Goal: Transaction & Acquisition: Download file/media

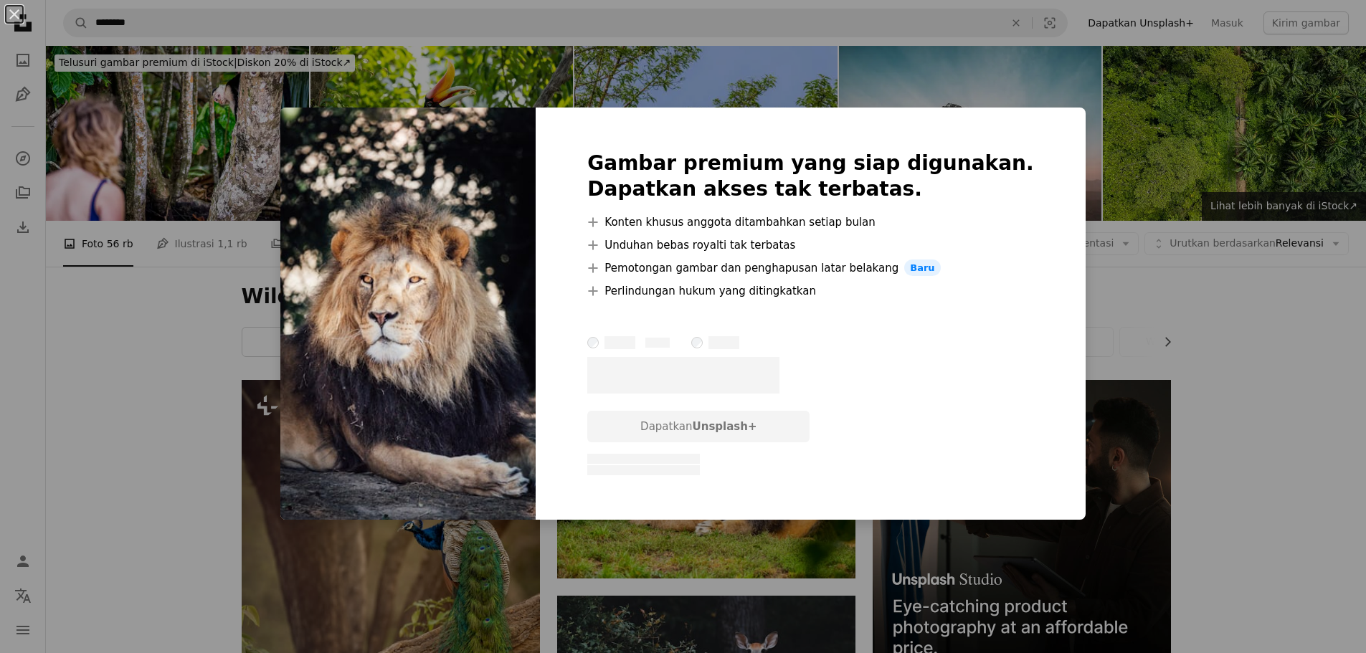
scroll to position [1147, 0]
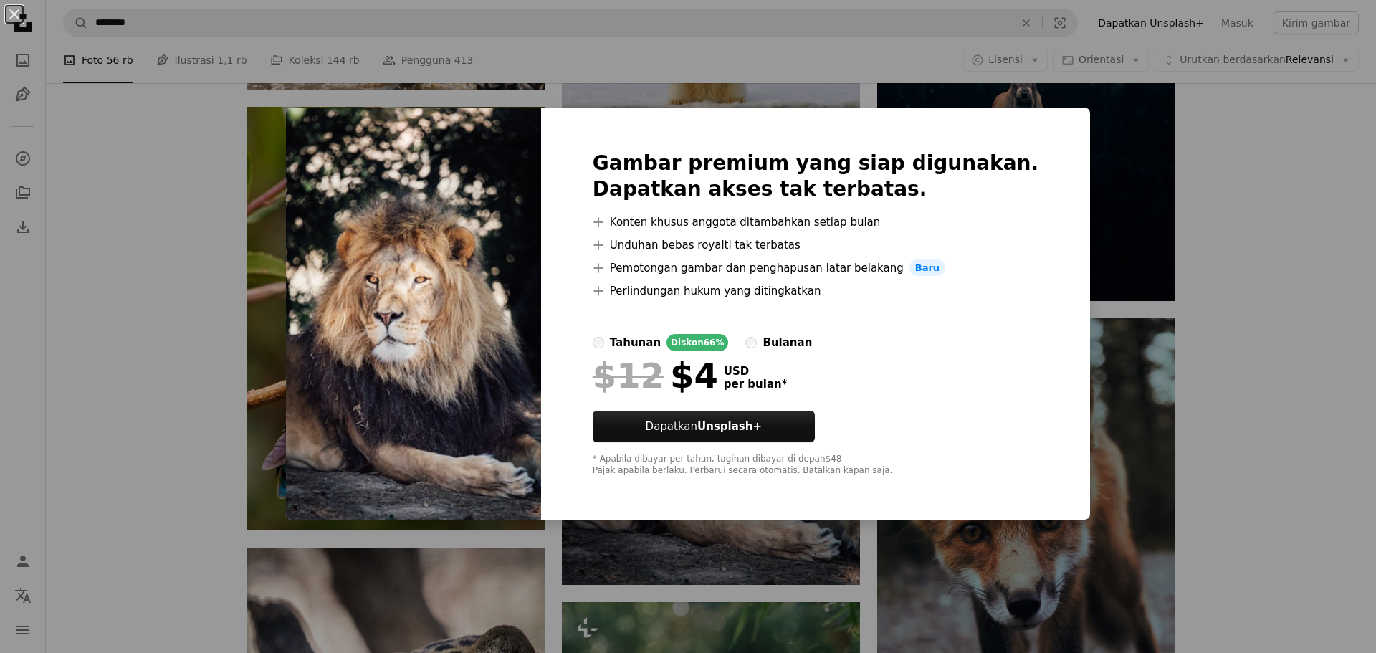
click at [1257, 399] on div "An X shape Gambar premium yang siap digunakan. Dapatkan akses tak terbatas. A p…" at bounding box center [688, 326] width 1376 height 653
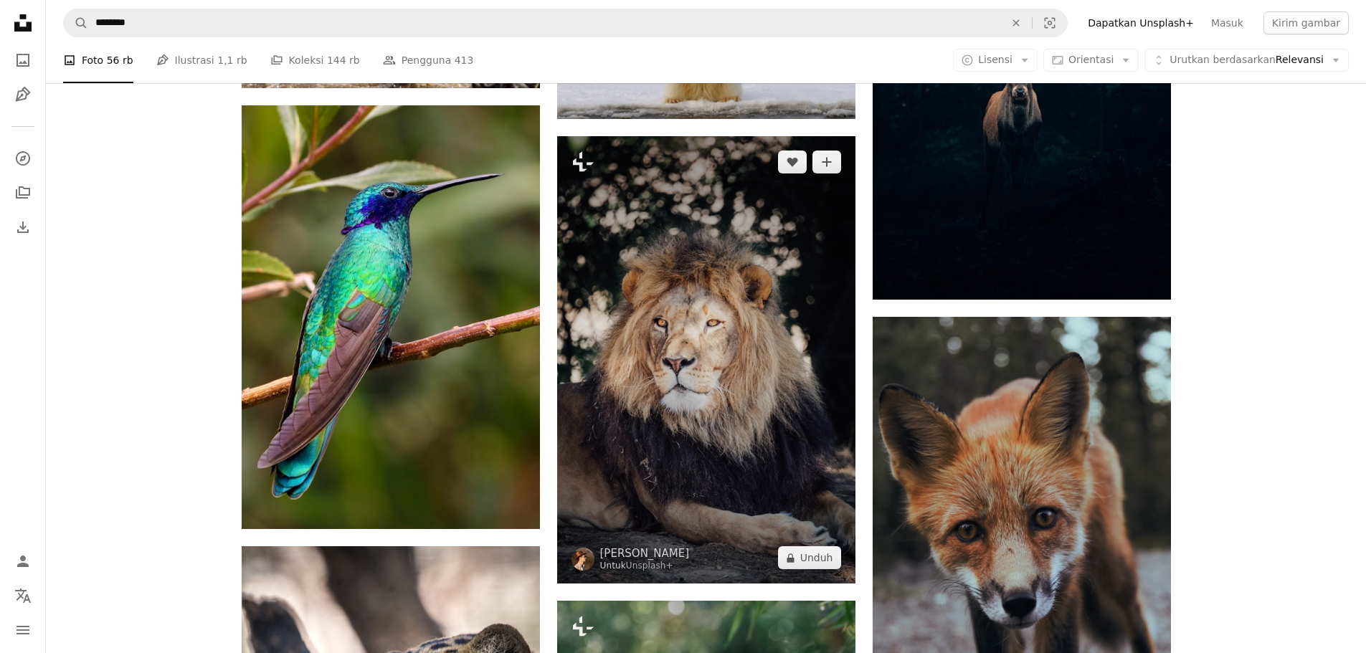
click at [713, 344] on img at bounding box center [706, 359] width 298 height 447
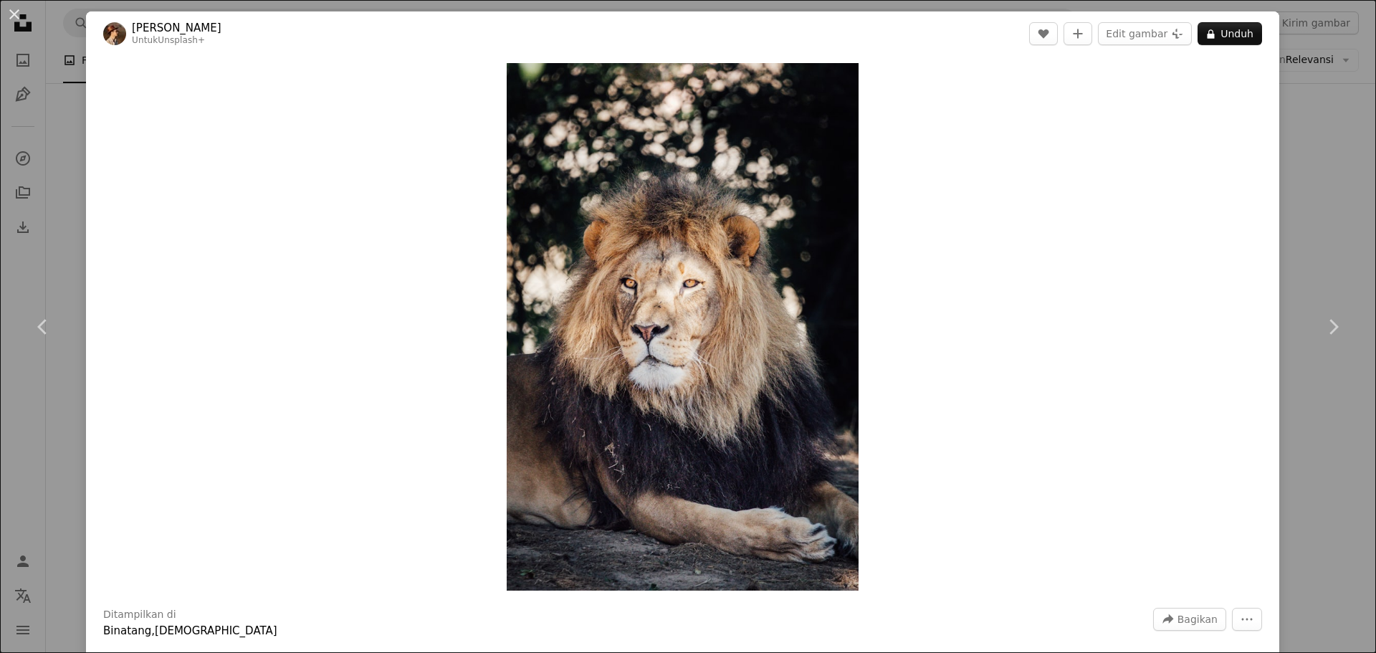
click at [1318, 176] on div "An X shape Chevron left Chevron right [PERSON_NAME] Untuk Unsplash+ A heart A p…" at bounding box center [688, 326] width 1376 height 653
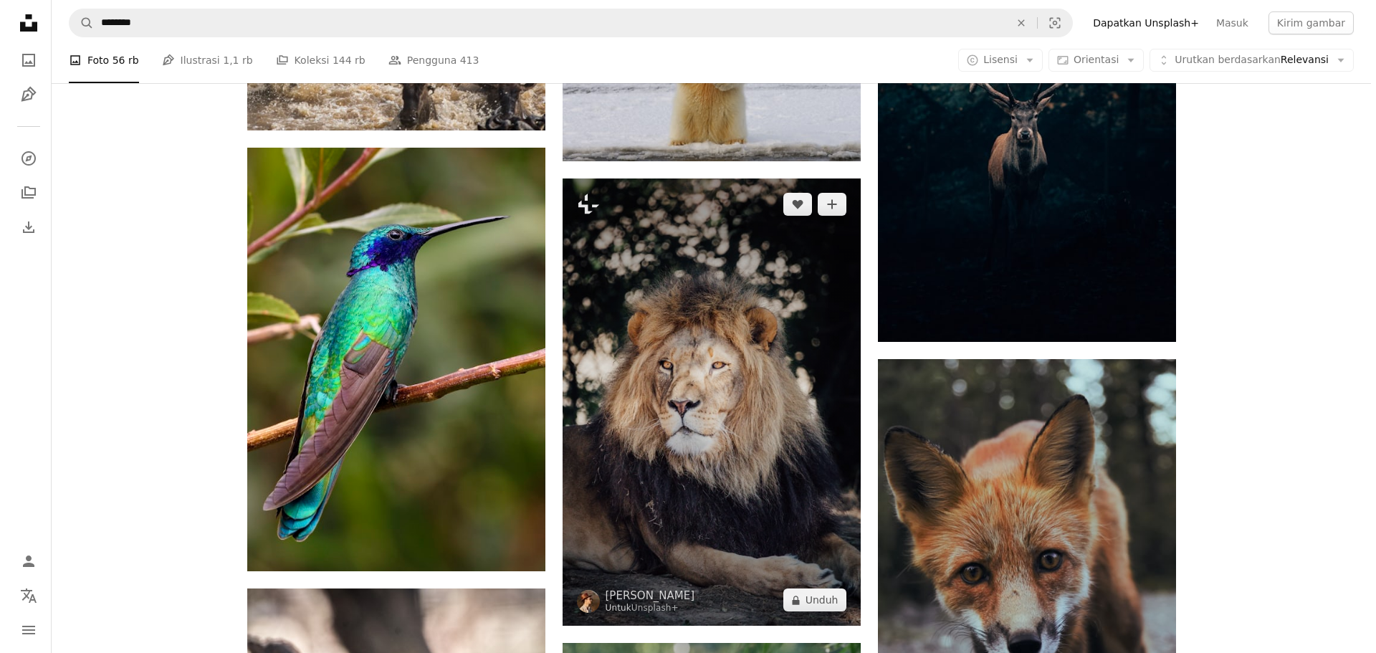
scroll to position [956, 0]
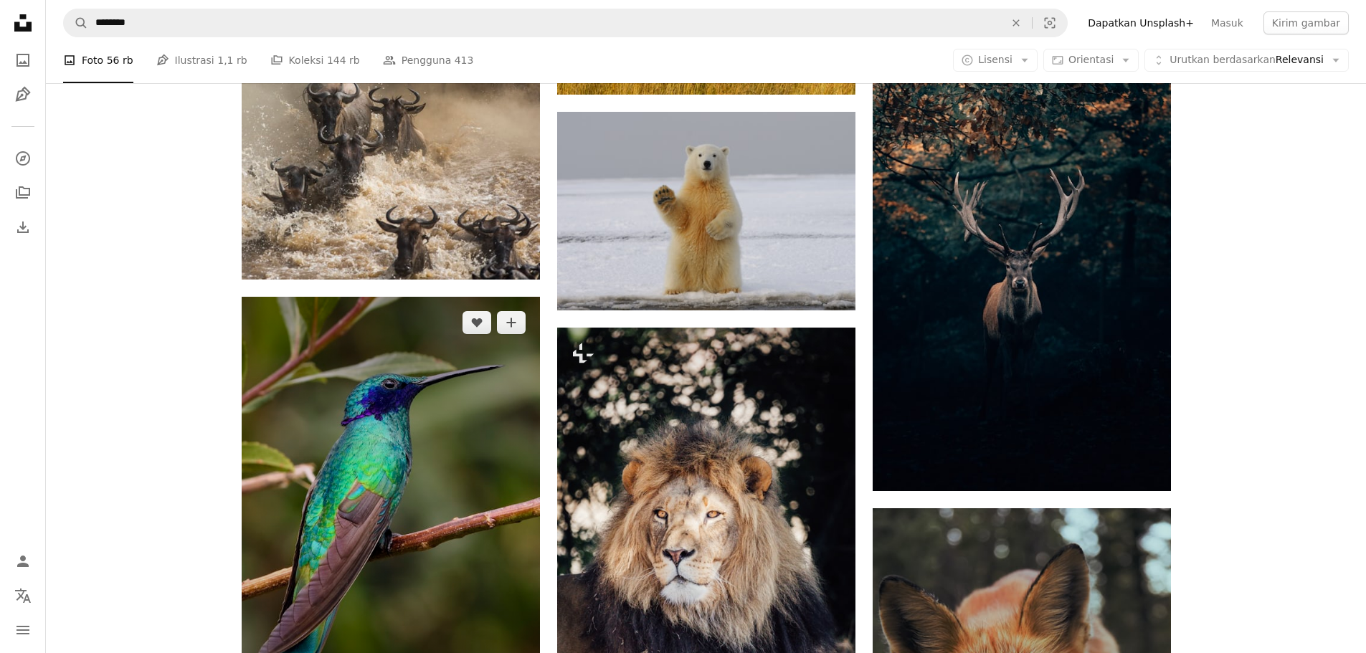
click at [452, 538] on img at bounding box center [391, 509] width 298 height 424
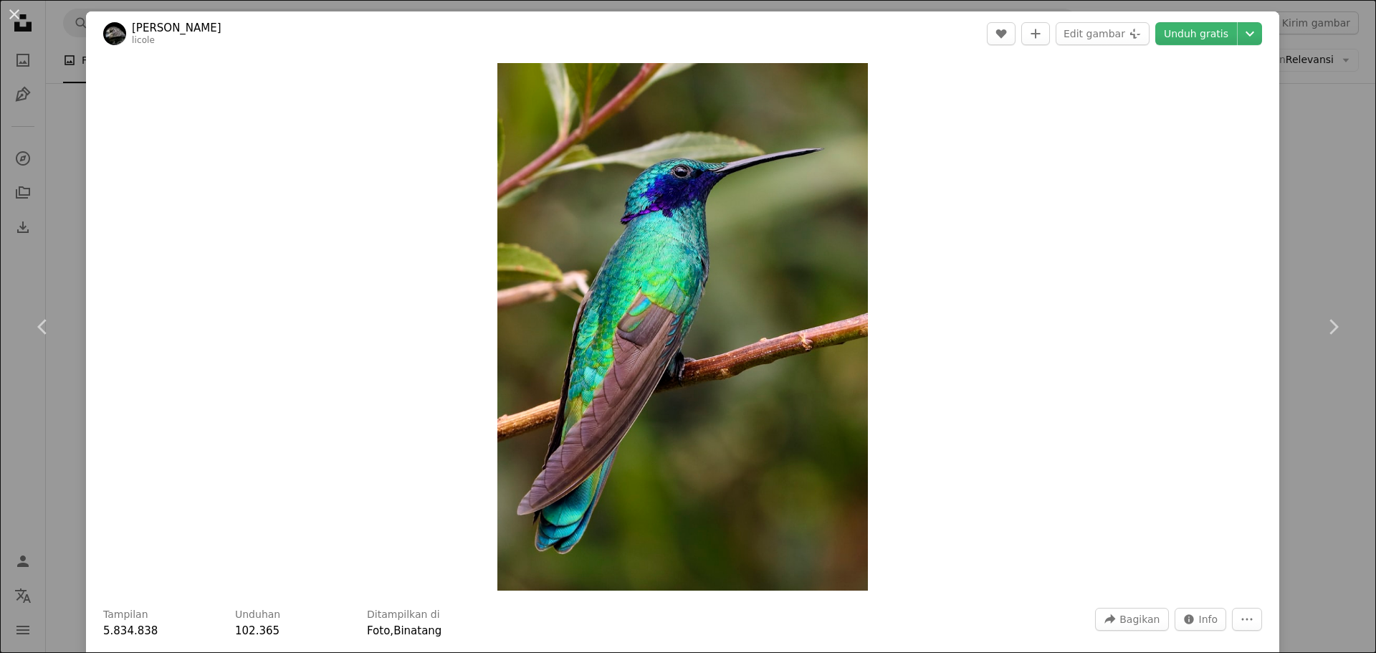
drag, startPoint x: 753, startPoint y: 259, endPoint x: 1065, endPoint y: 181, distance: 321.3
click at [1065, 181] on div "Zoom in" at bounding box center [683, 327] width 1194 height 542
click at [1174, 24] on link "Unduh gratis" at bounding box center [1197, 33] width 82 height 23
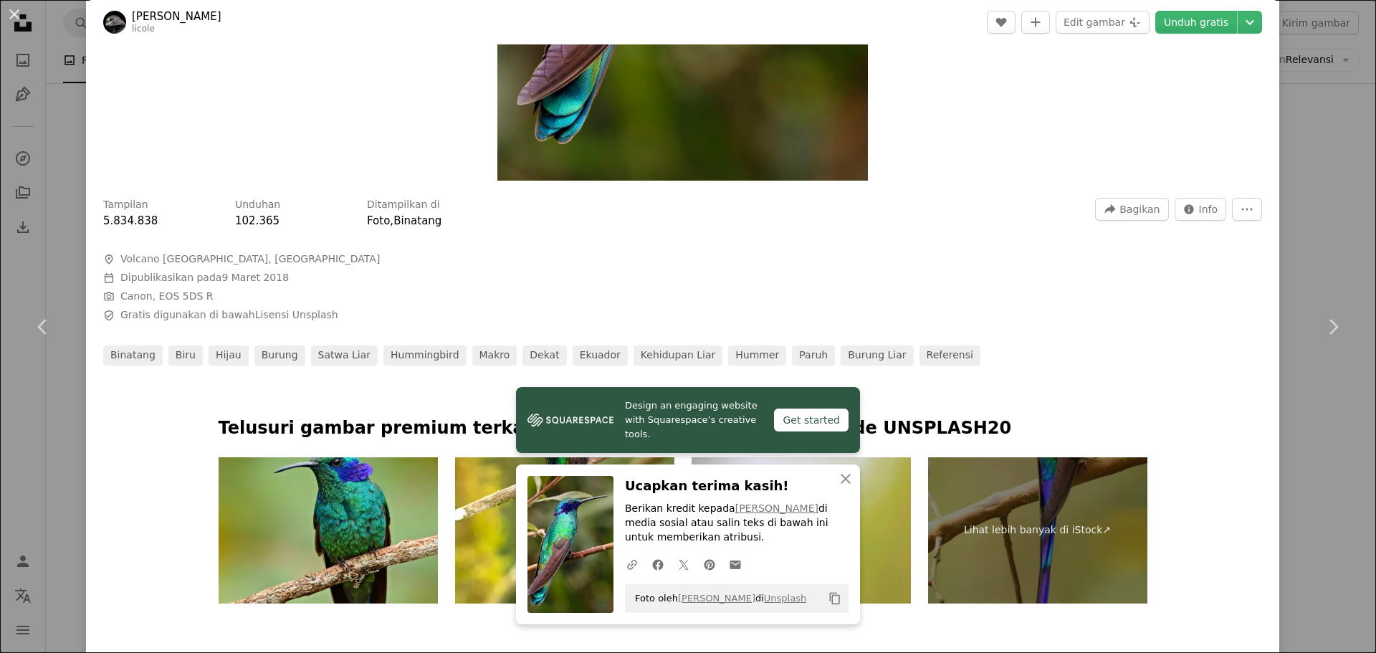
scroll to position [430, 0]
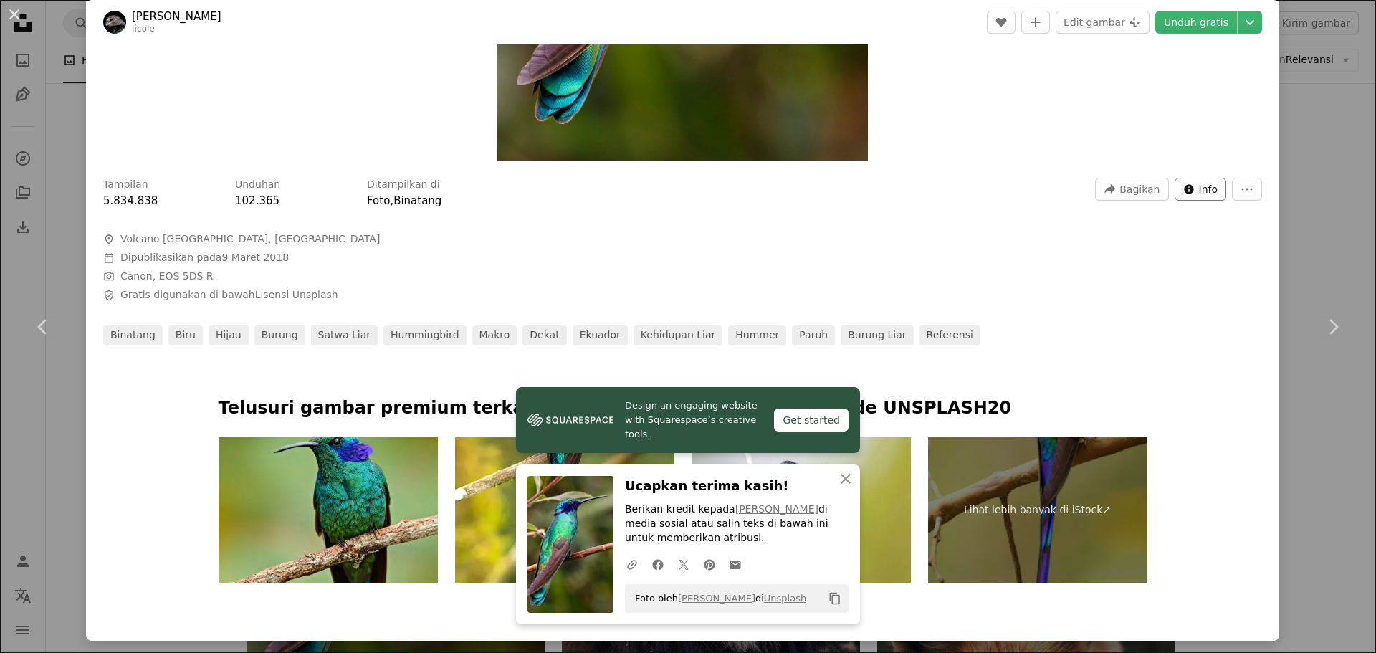
click at [1208, 191] on button "Info icon Info" at bounding box center [1201, 189] width 52 height 23
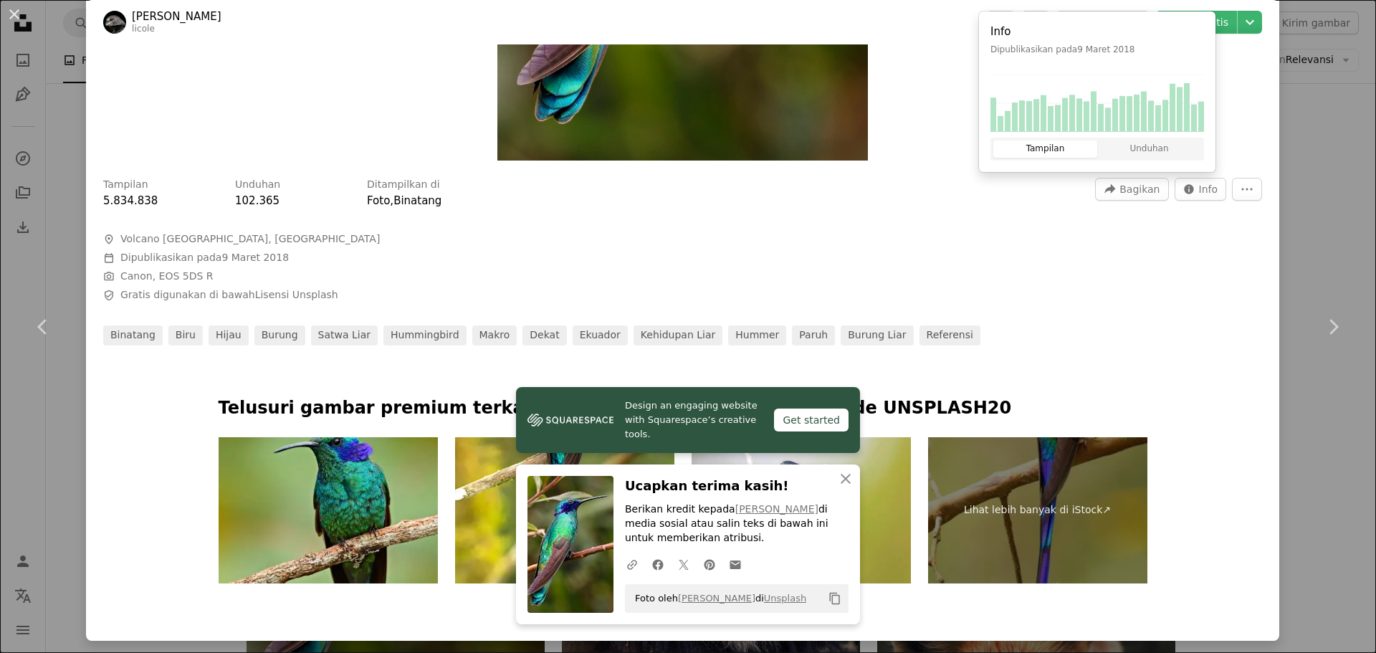
click at [1032, 252] on div "Tampilan 5.834.838 Unduhan 102.365 Ditampilkan di Foto , Binatang A forward-rig…" at bounding box center [683, 257] width 1194 height 178
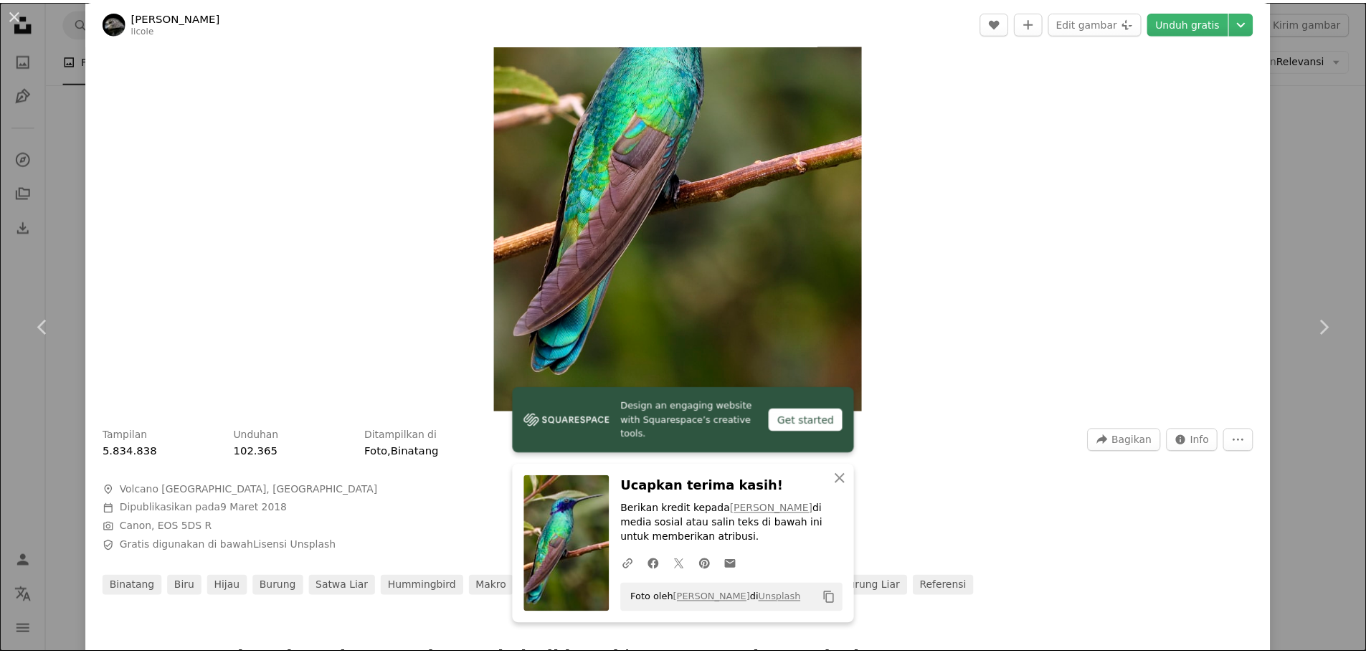
scroll to position [191, 0]
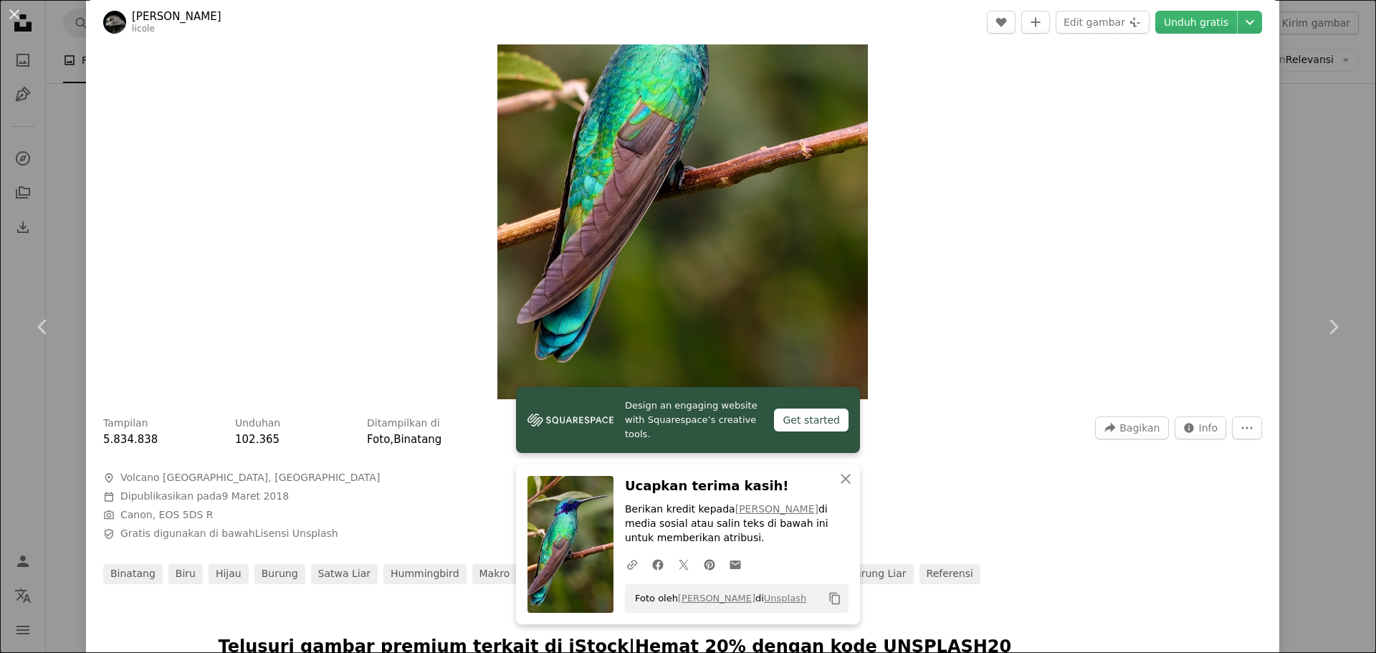
click at [1071, 305] on div "Zoom in" at bounding box center [683, 136] width 1194 height 542
click at [1277, 247] on div "An X shape Chevron left Chevron right [PERSON_NAME] [PERSON_NAME] A heart A plu…" at bounding box center [688, 326] width 1376 height 653
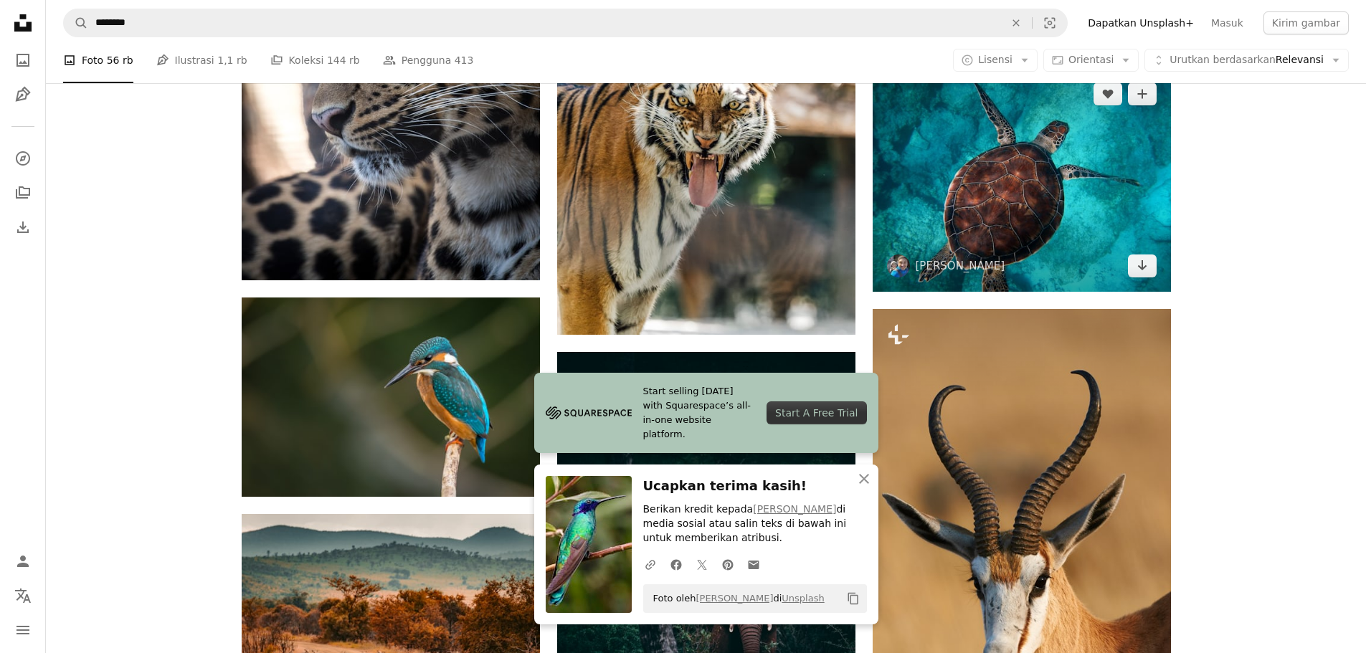
scroll to position [1864, 0]
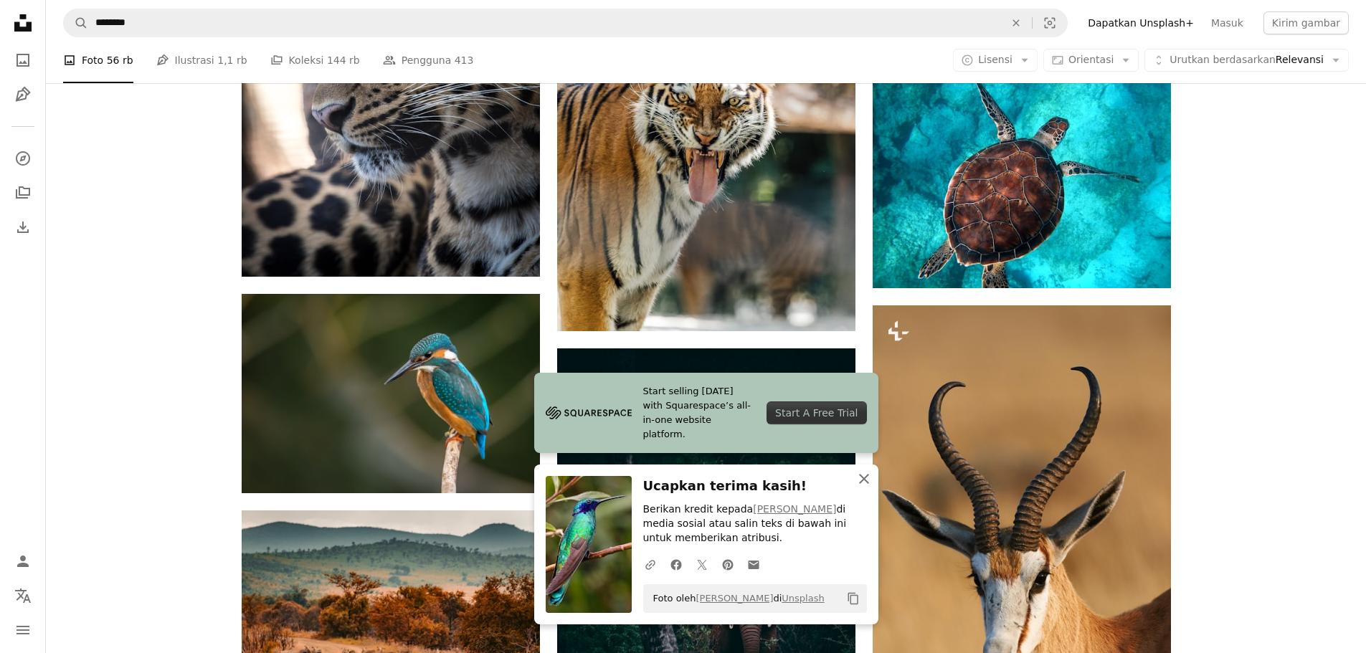
click at [867, 484] on icon "An X shape" at bounding box center [863, 478] width 17 height 17
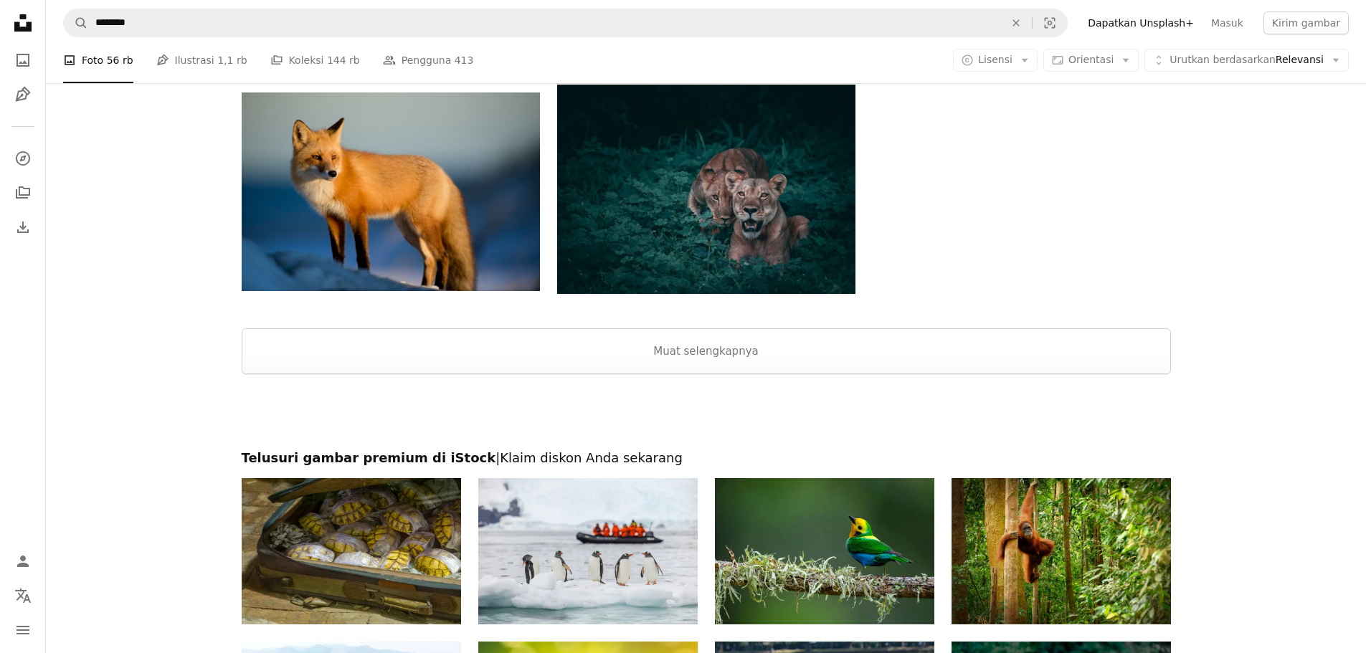
scroll to position [2581, 0]
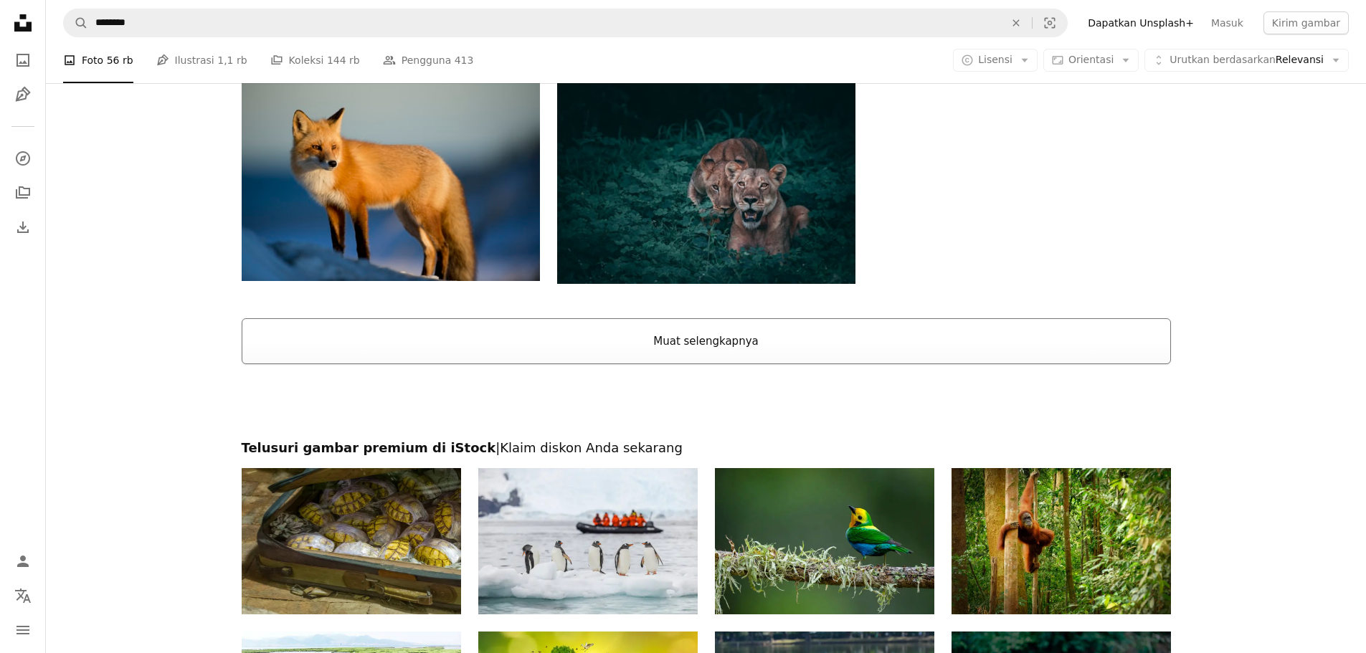
click at [799, 356] on button "Muat selengkapnya" at bounding box center [706, 341] width 929 height 46
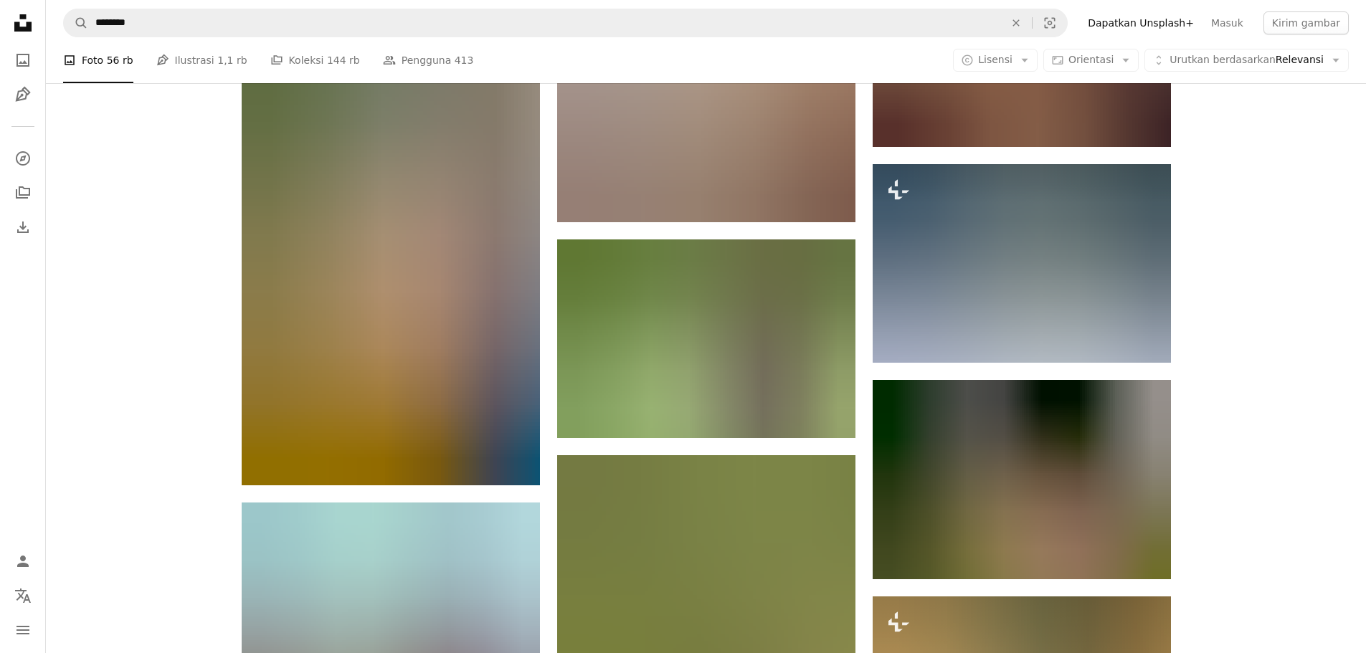
scroll to position [3776, 0]
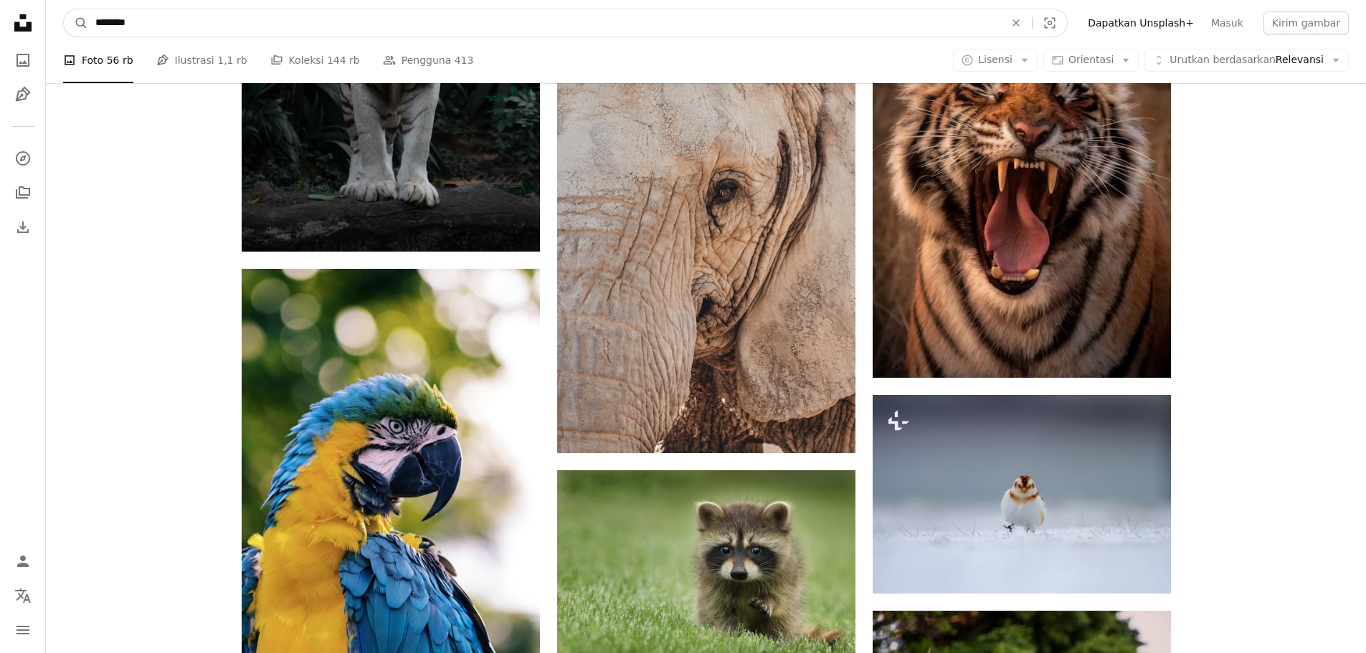
click at [226, 25] on input "********" at bounding box center [544, 22] width 912 height 27
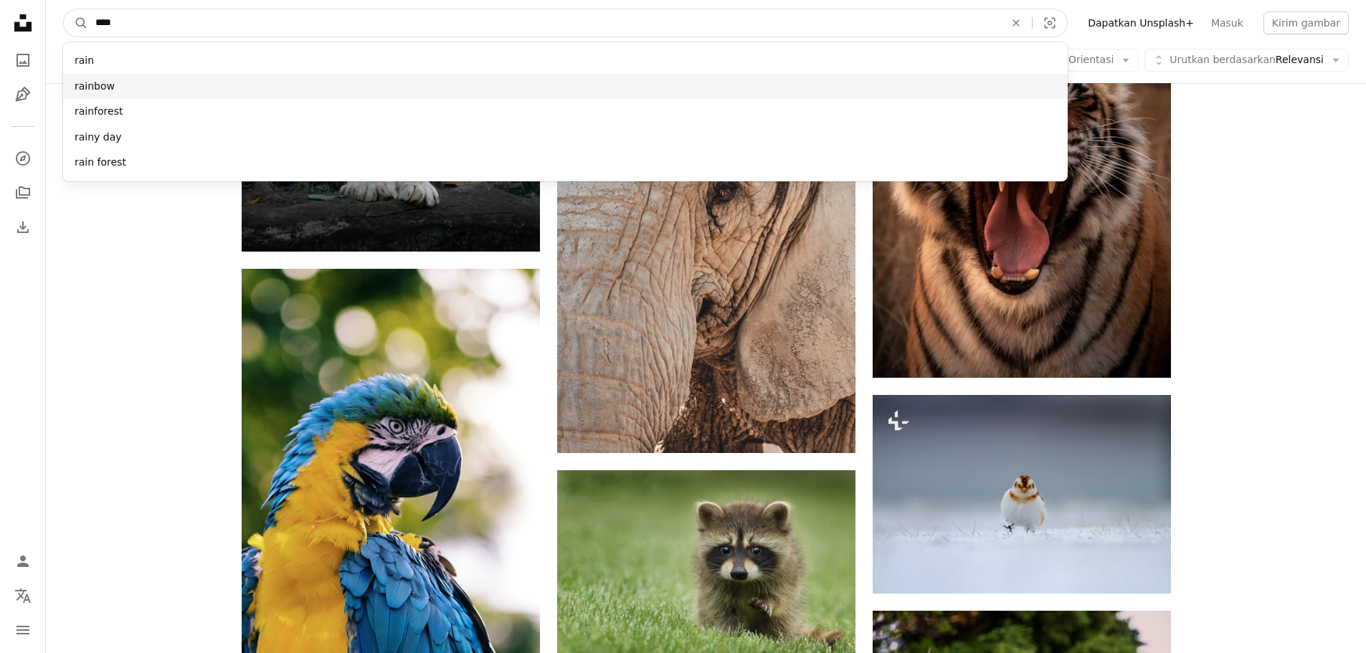
type input "****"
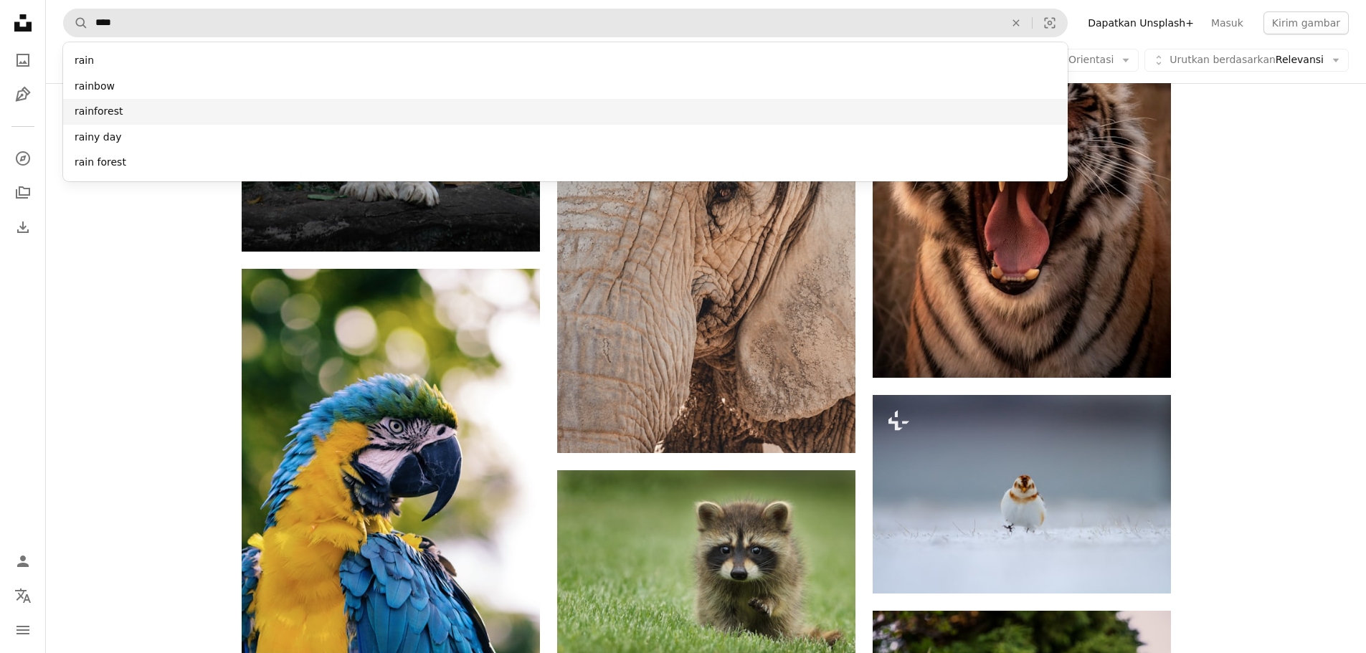
click at [126, 105] on div "rainforest" at bounding box center [565, 112] width 1004 height 26
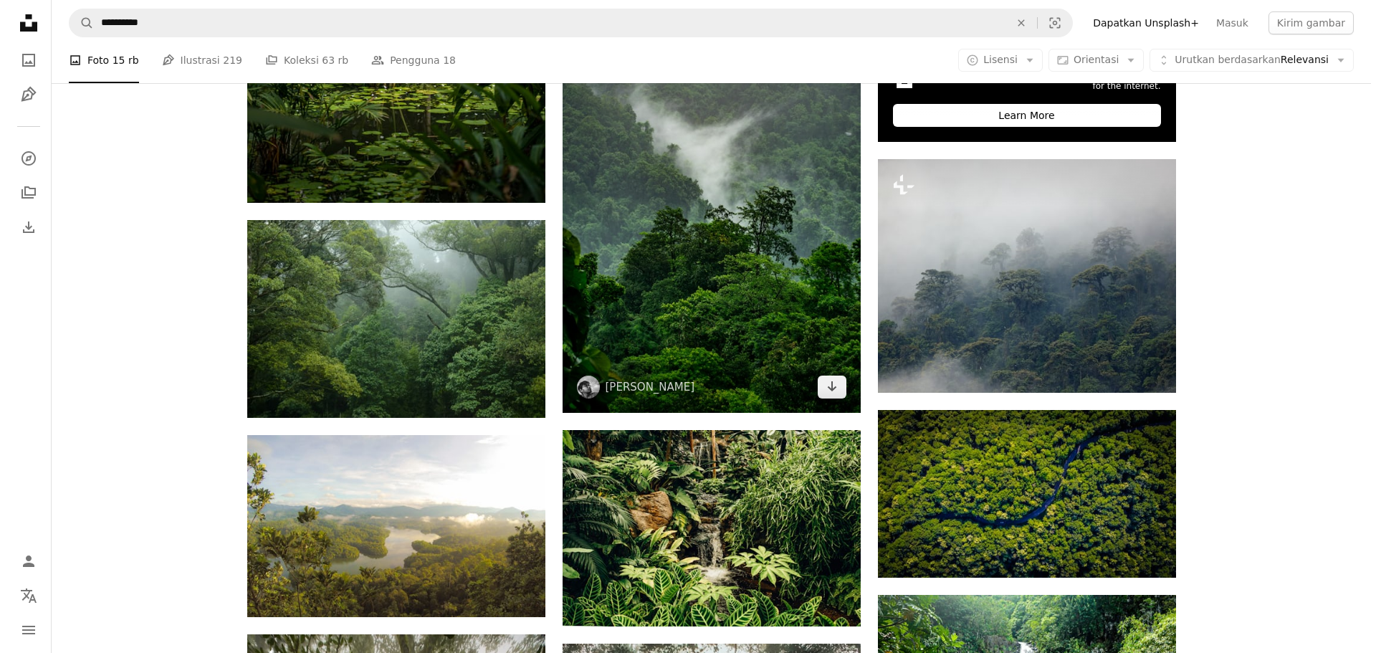
scroll to position [622, 0]
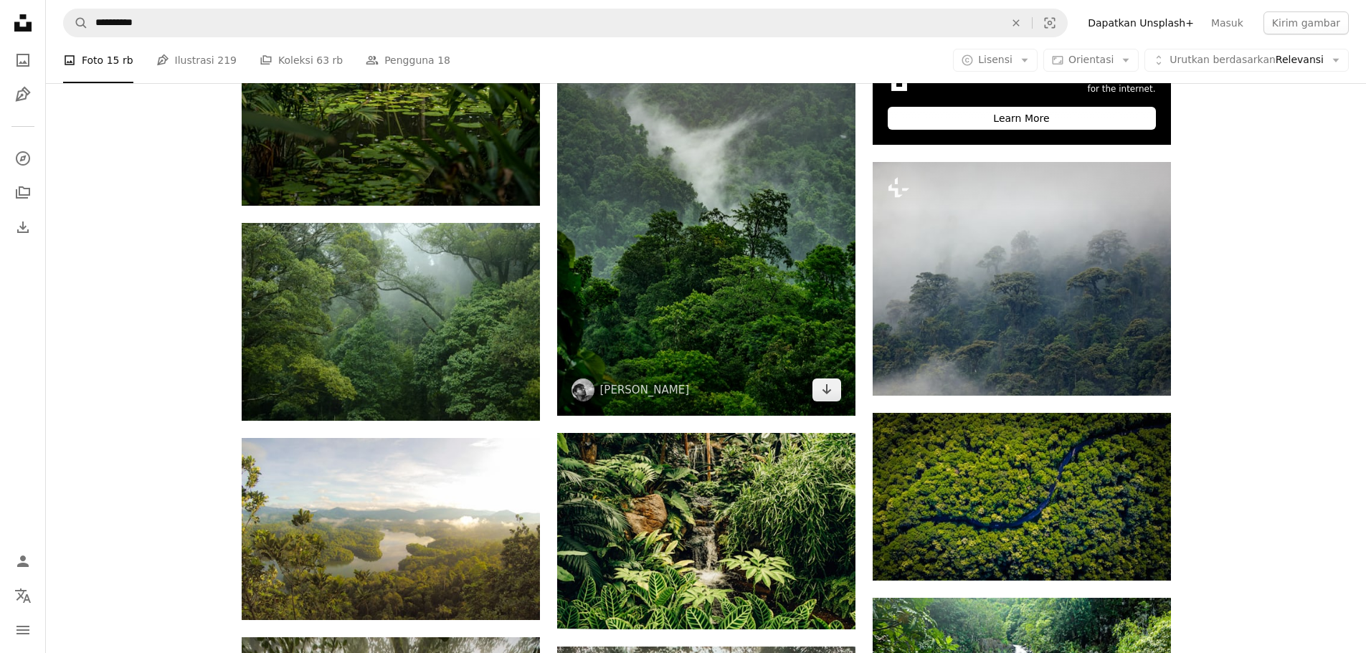
click at [758, 290] on img at bounding box center [706, 191] width 298 height 447
